Goal: Information Seeking & Learning: Learn about a topic

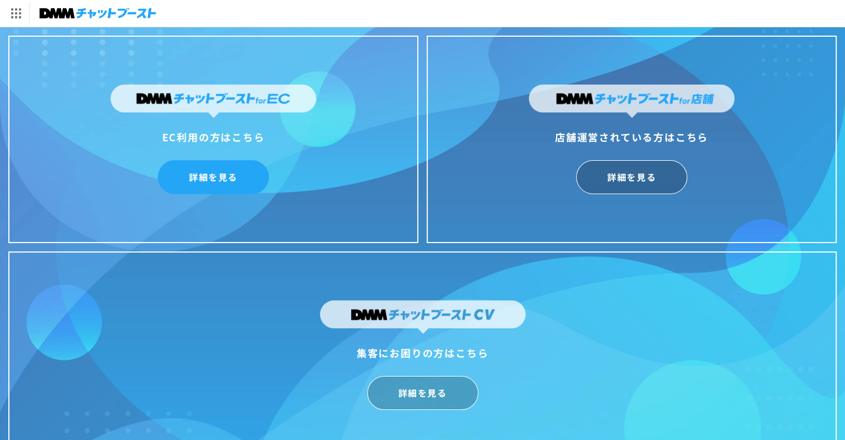
click at [217, 177] on link "詳細を見る" at bounding box center [213, 177] width 111 height 34
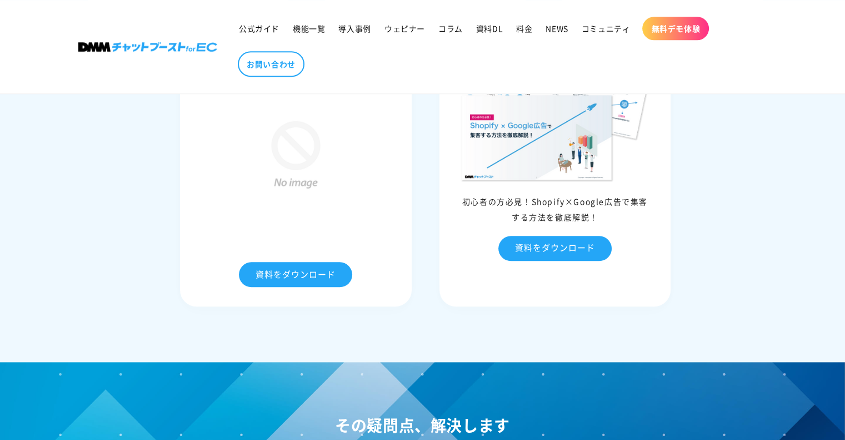
scroll to position [5219, 0]
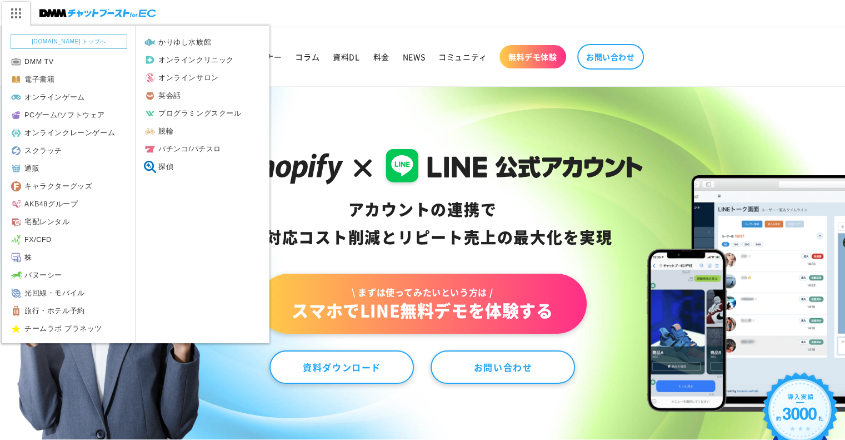
click at [11, 17] on img at bounding box center [16, 13] width 28 height 23
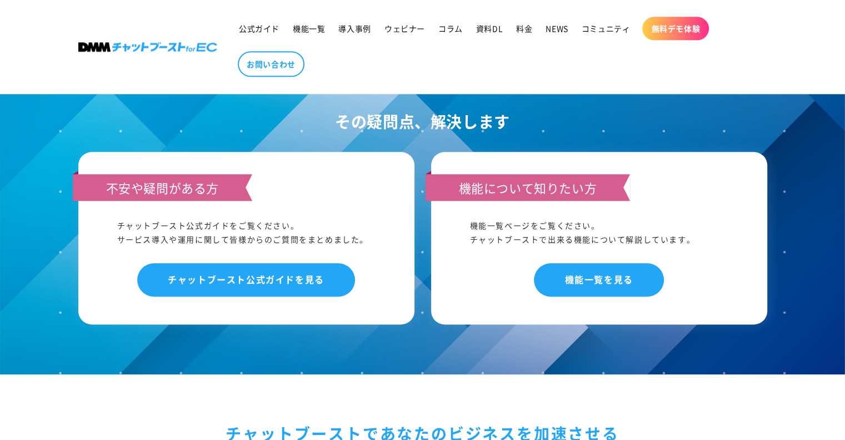
scroll to position [5842, 0]
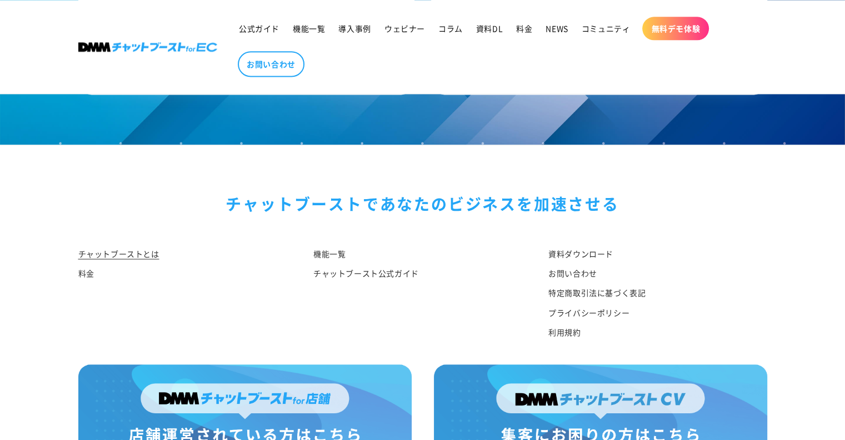
scroll to position [5842, 0]
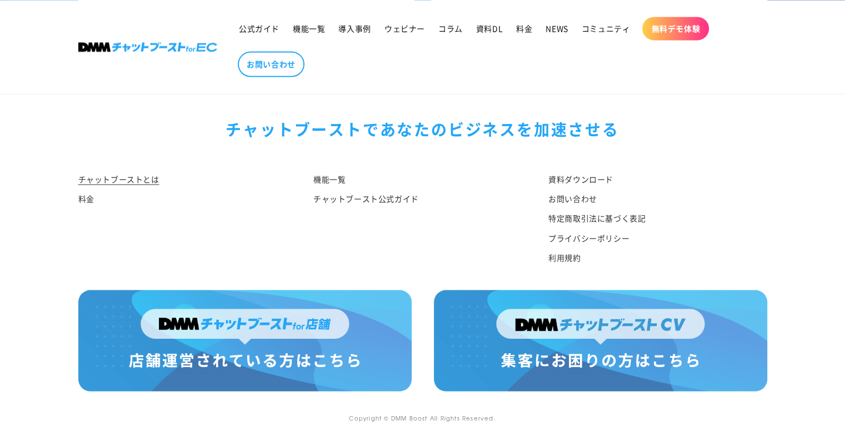
click at [336, 341] on img at bounding box center [244, 339] width 333 height 101
